Goal: Task Accomplishment & Management: Use online tool/utility

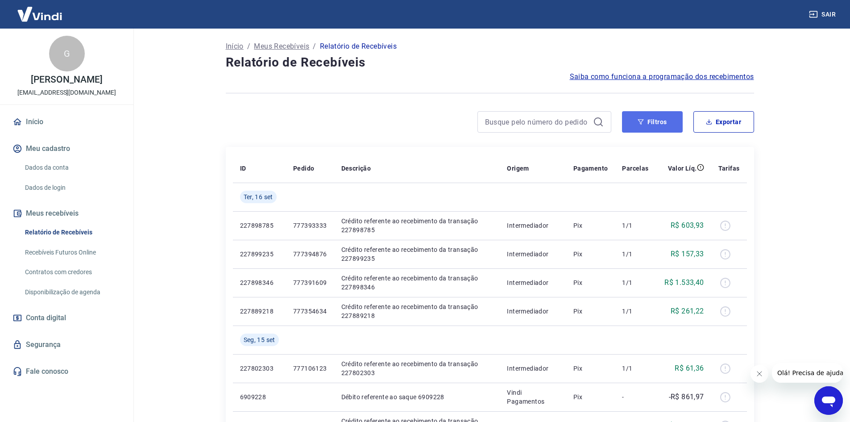
click at [651, 125] on button "Filtros" at bounding box center [652, 121] width 61 height 21
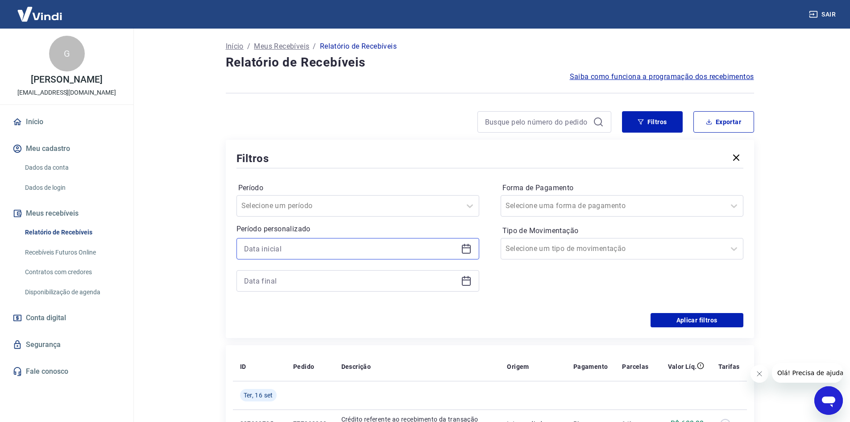
click at [328, 253] on input at bounding box center [350, 248] width 213 height 13
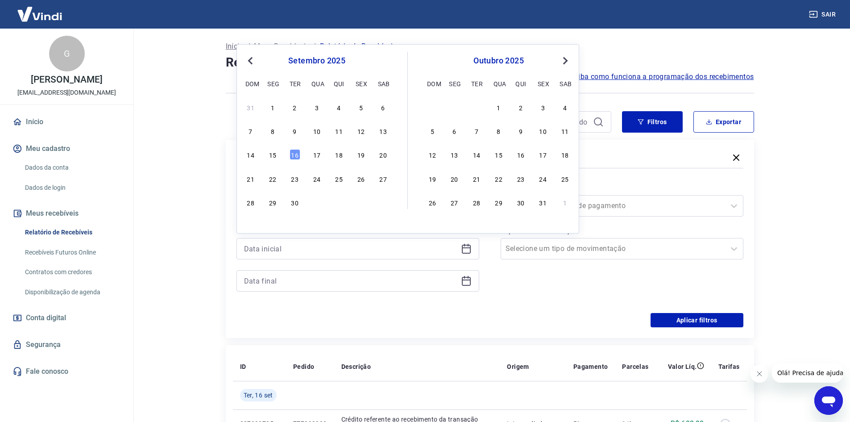
drag, startPoint x: 293, startPoint y: 134, endPoint x: 423, endPoint y: 238, distance: 166.0
click at [293, 134] on div "9" at bounding box center [295, 130] width 11 height 11
type input "[DATE]"
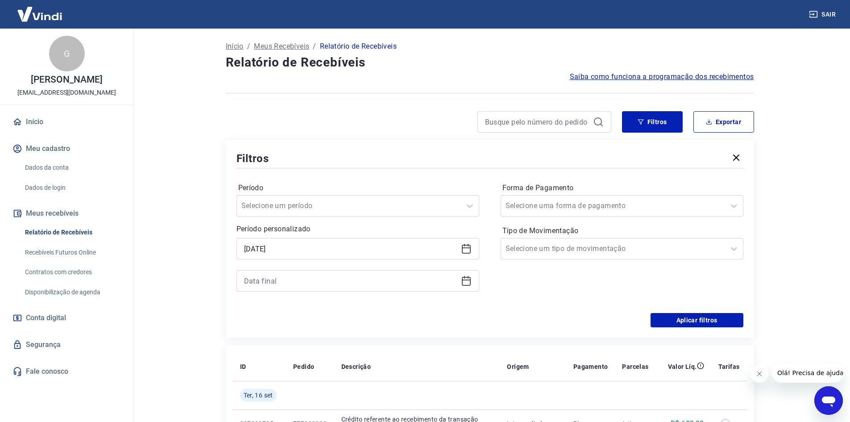
drag, startPoint x: 453, startPoint y: 273, endPoint x: 463, endPoint y: 277, distance: 10.9
click at [453, 274] on div at bounding box center [357, 280] width 243 height 21
click at [463, 277] on icon at bounding box center [466, 281] width 9 height 9
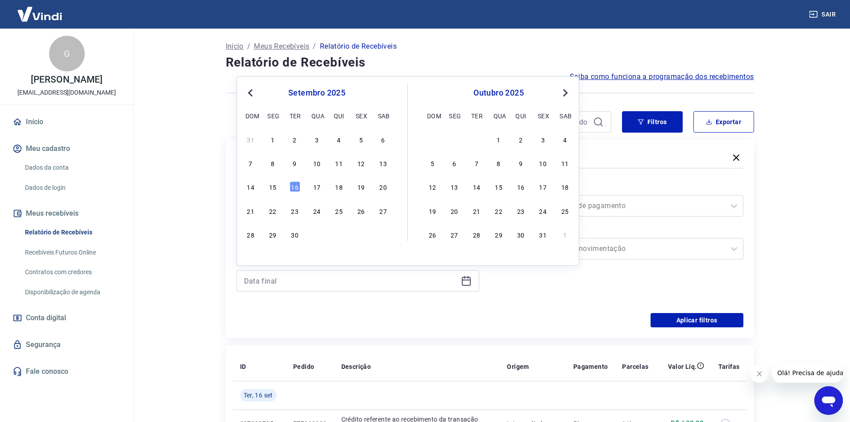
click at [297, 168] on div "9" at bounding box center [295, 163] width 11 height 11
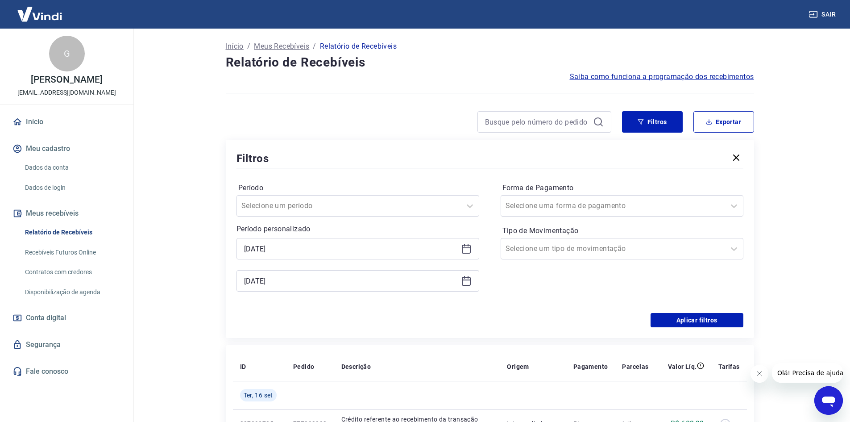
type input "[DATE]"
click at [679, 320] on button "Aplicar filtros" at bounding box center [697, 320] width 93 height 14
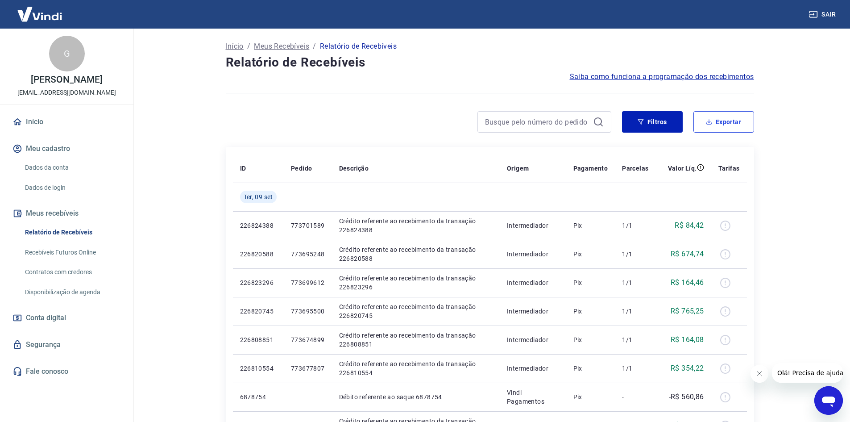
click at [715, 126] on button "Exportar" at bounding box center [723, 121] width 61 height 21
type input "[DATE]"
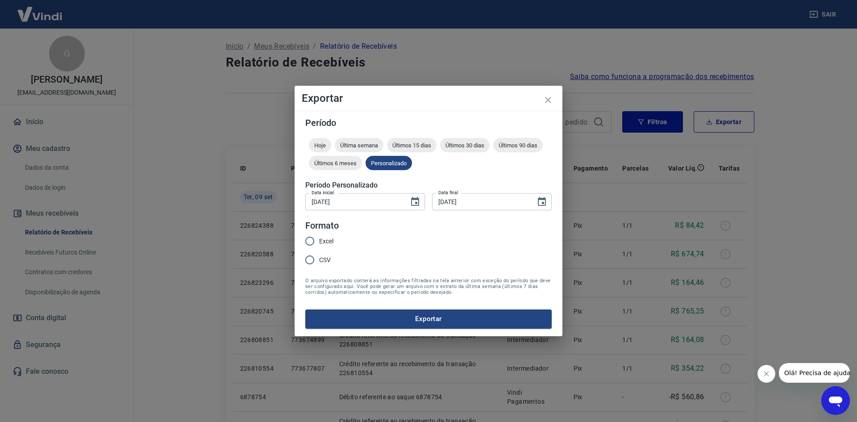
click at [314, 259] on input "CSV" at bounding box center [309, 259] width 19 height 19
radio input "true"
click at [316, 239] on input "Excel" at bounding box center [309, 241] width 19 height 19
radio input "true"
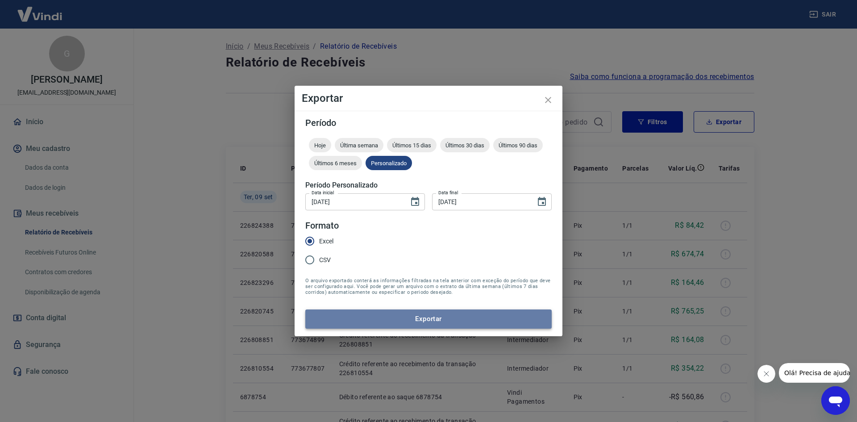
click at [379, 316] on button "Exportar" at bounding box center [428, 318] width 246 height 19
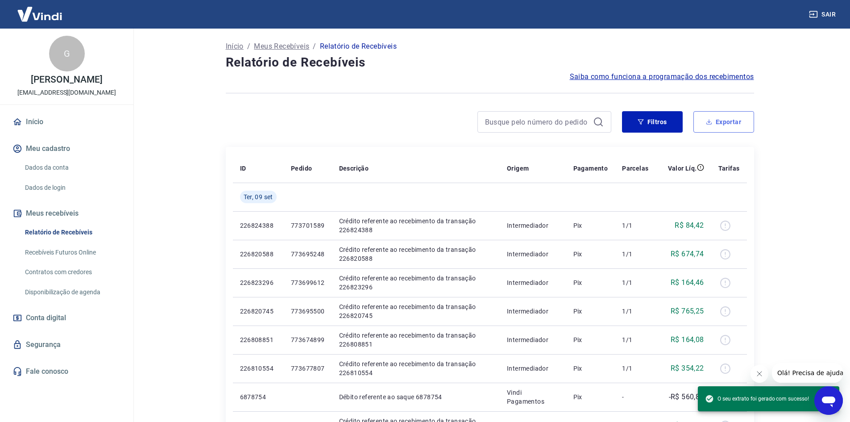
click at [726, 120] on button "Exportar" at bounding box center [723, 121] width 61 height 21
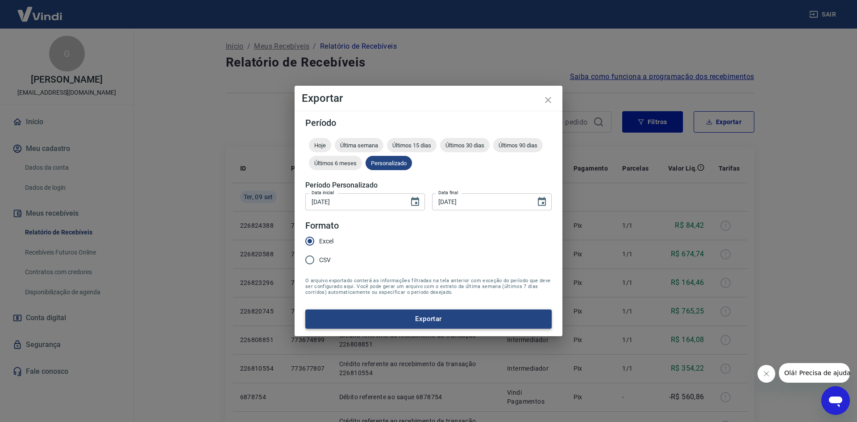
click at [399, 321] on button "Exportar" at bounding box center [428, 318] width 246 height 19
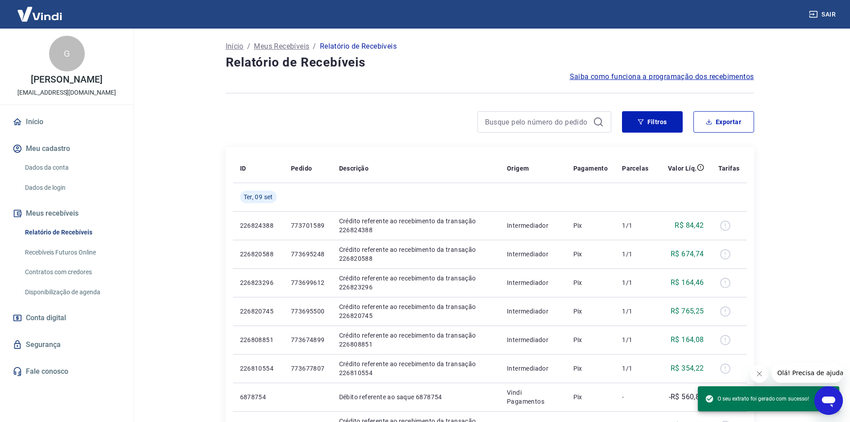
drag, startPoint x: 725, startPoint y: 133, endPoint x: 721, endPoint y: 121, distance: 12.7
click at [724, 133] on div "Filtros Exportar" at bounding box center [490, 125] width 528 height 29
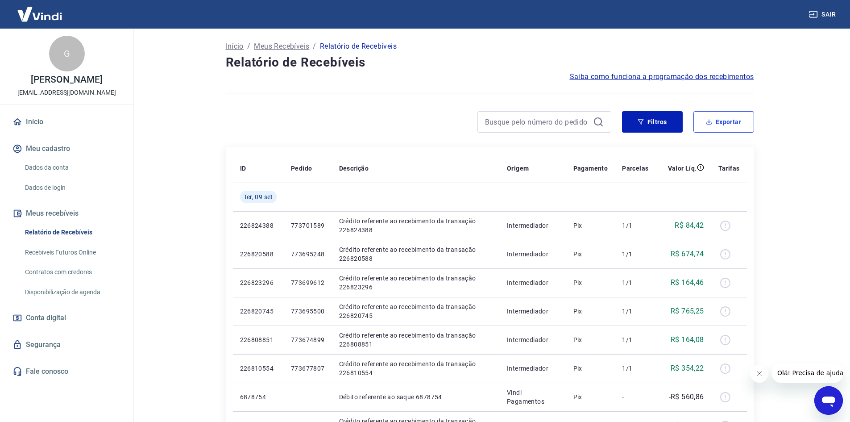
click at [720, 120] on button "Exportar" at bounding box center [723, 121] width 61 height 21
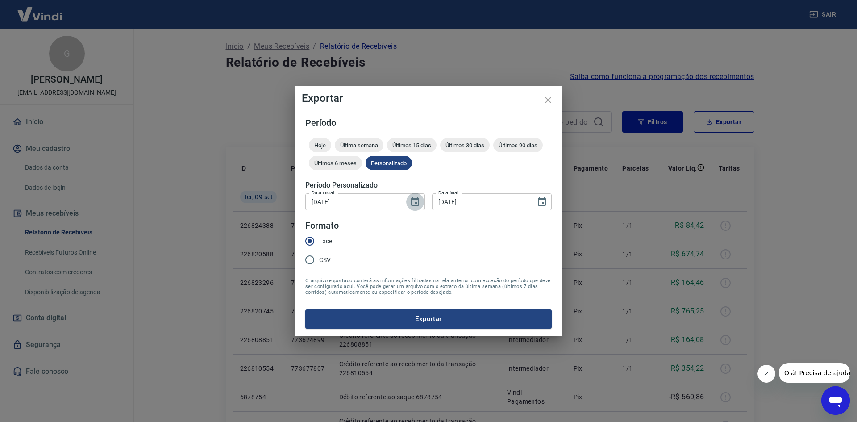
click at [415, 200] on icon "Choose date, selected date is 9 de set de 2025" at bounding box center [415, 201] width 8 height 9
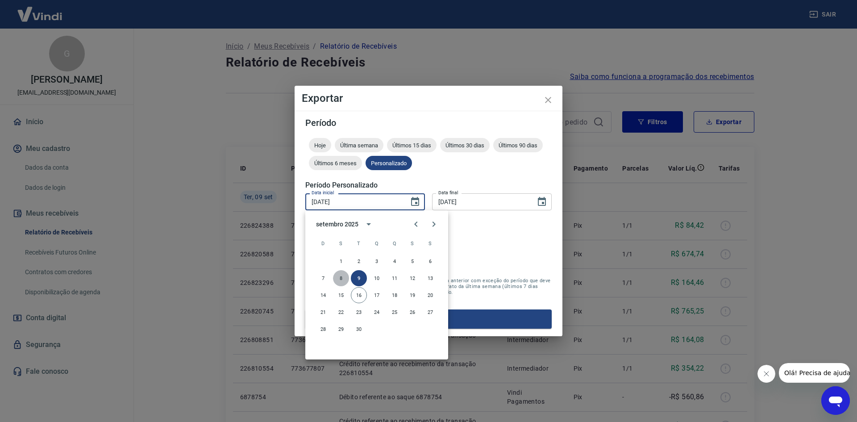
click at [343, 274] on button "8" at bounding box center [341, 278] width 16 height 16
type input "[DATE]"
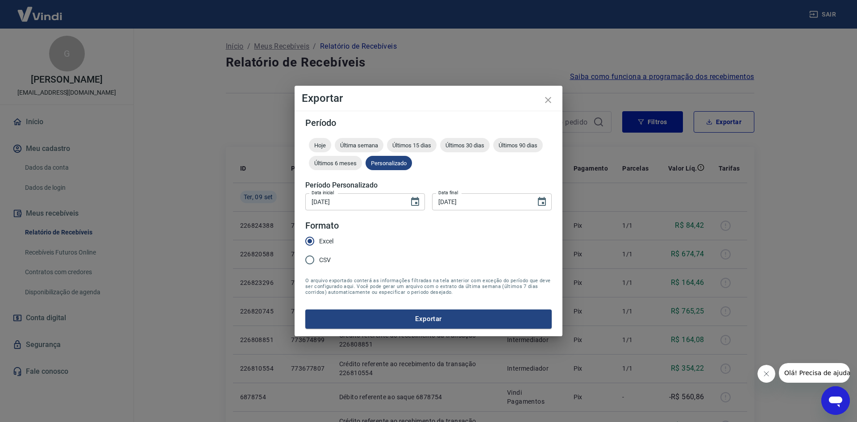
click at [439, 313] on button "Exportar" at bounding box center [428, 318] width 246 height 19
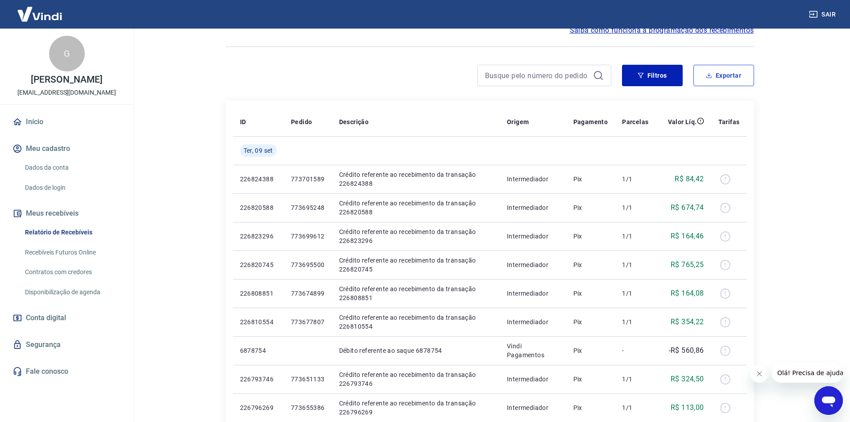
scroll to position [45, 0]
click at [665, 81] on button "Filtros" at bounding box center [652, 76] width 61 height 21
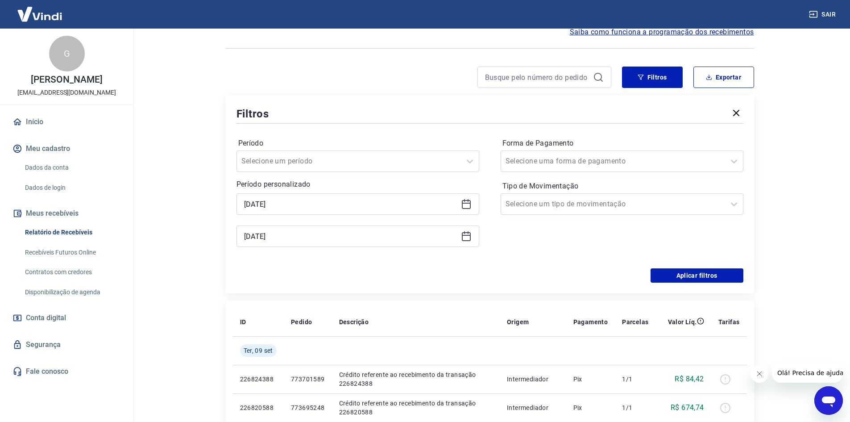
click at [468, 200] on icon at bounding box center [468, 200] width 1 height 3
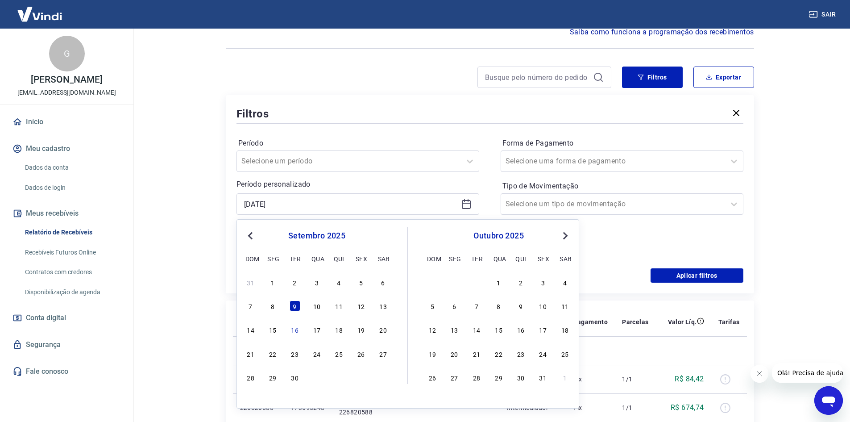
drag, startPoint x: 270, startPoint y: 304, endPoint x: 280, endPoint y: 298, distance: 11.6
click at [273, 303] on div "8" at bounding box center [272, 305] width 11 height 11
type input "[DATE]"
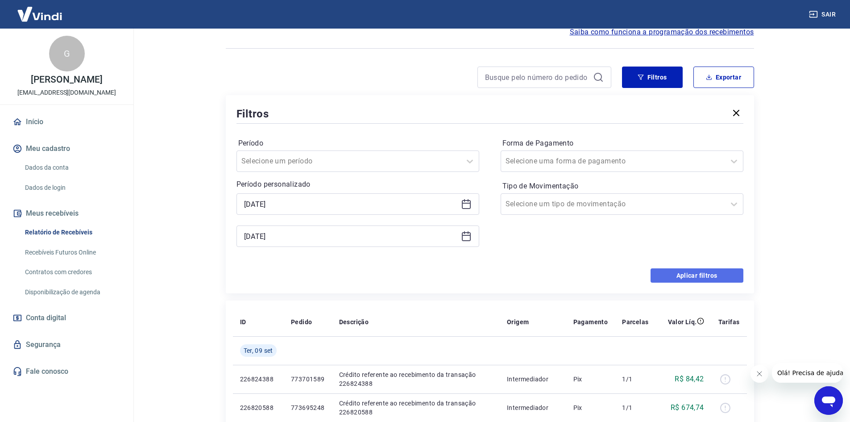
click at [670, 274] on button "Aplicar filtros" at bounding box center [697, 275] width 93 height 14
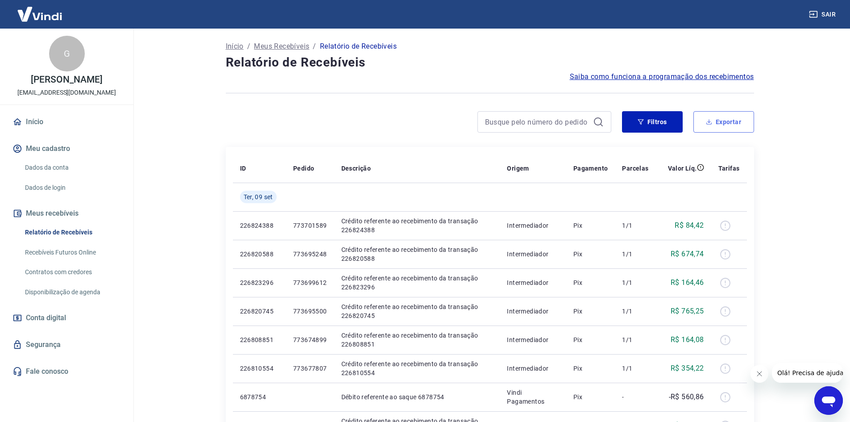
click at [729, 125] on button "Exportar" at bounding box center [723, 121] width 61 height 21
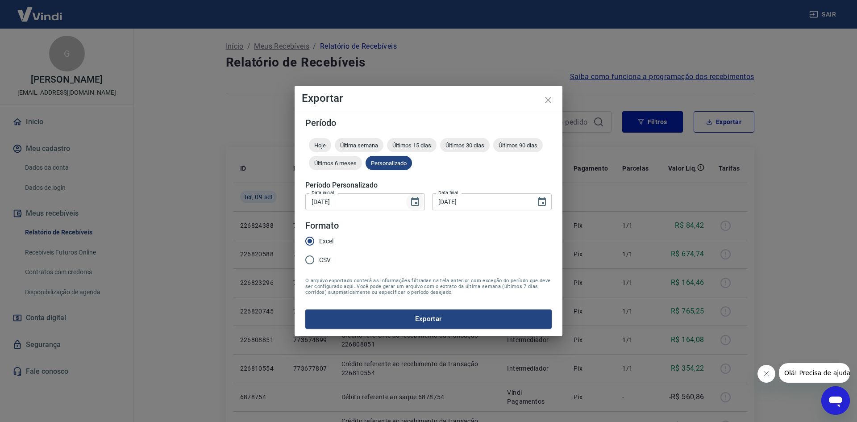
click at [408, 203] on button "Choose date, selected date is 8 de set de 2025" at bounding box center [415, 202] width 18 height 18
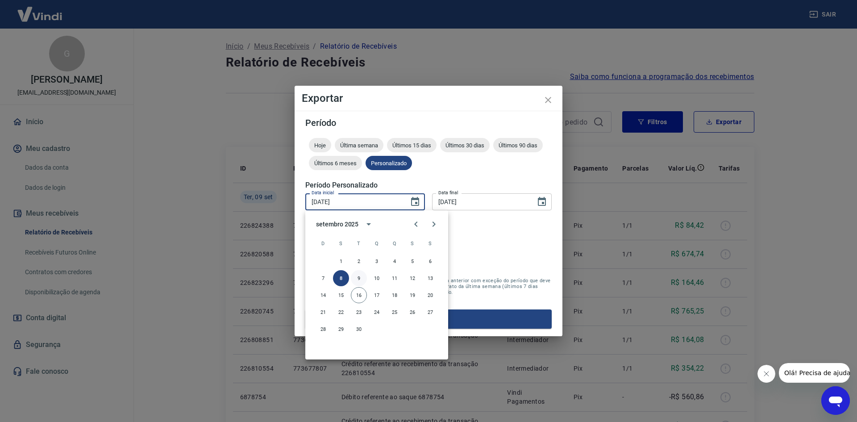
click at [358, 277] on button "9" at bounding box center [359, 278] width 16 height 16
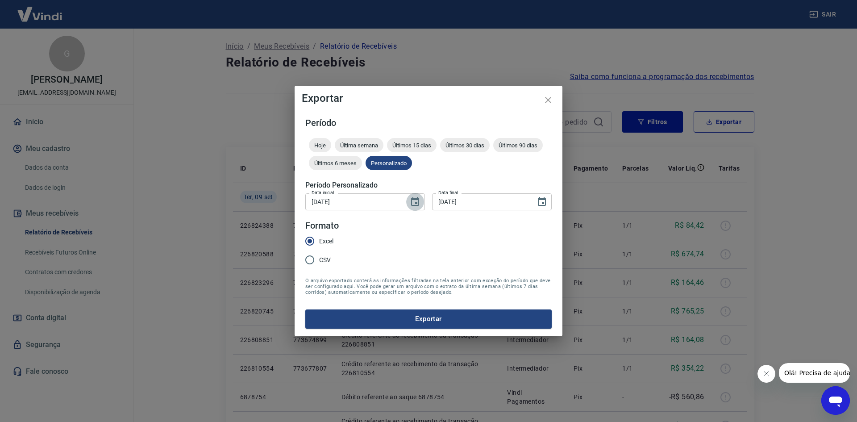
click at [416, 209] on button "Choose date, selected date is 9 de set de 2025" at bounding box center [415, 202] width 18 height 18
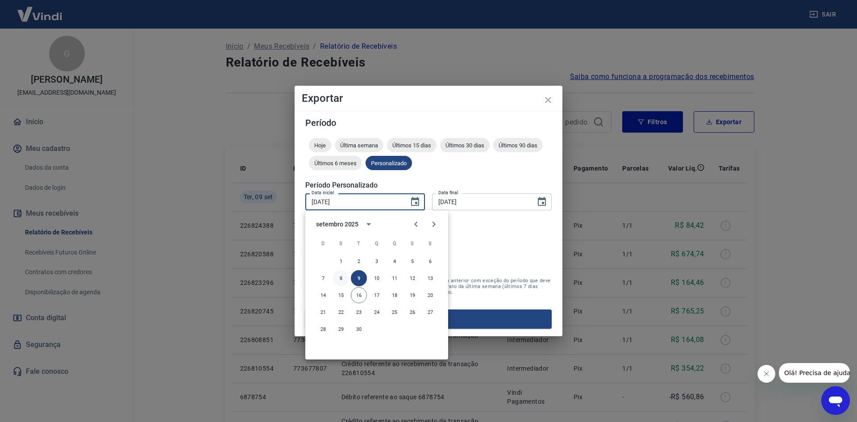
click at [347, 277] on button "8" at bounding box center [341, 278] width 16 height 16
type input "[DATE]"
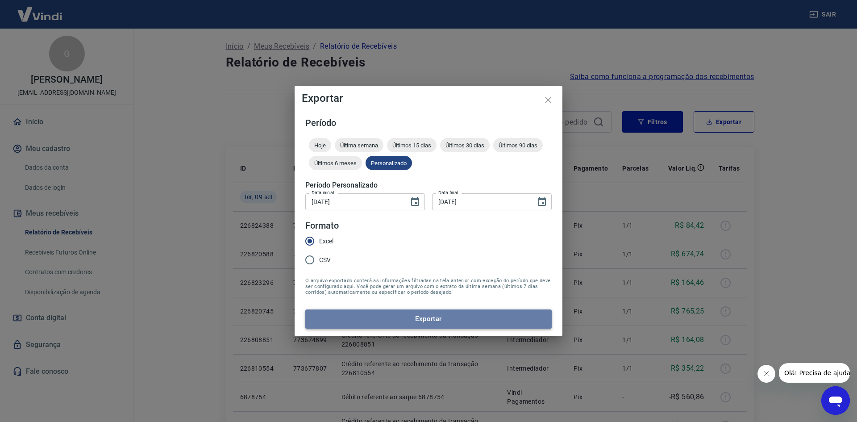
click at [353, 315] on button "Exportar" at bounding box center [428, 318] width 246 height 19
